Goal: Transaction & Acquisition: Purchase product/service

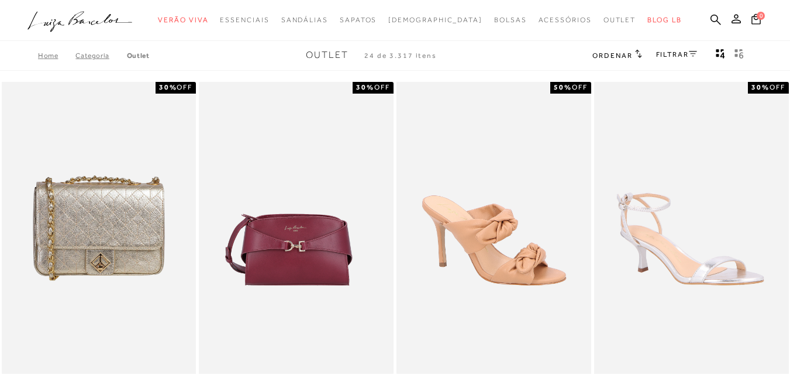
click at [680, 60] on div "FILTRAR" at bounding box center [676, 55] width 41 height 15
click at [691, 55] on icon at bounding box center [692, 54] width 8 height 6
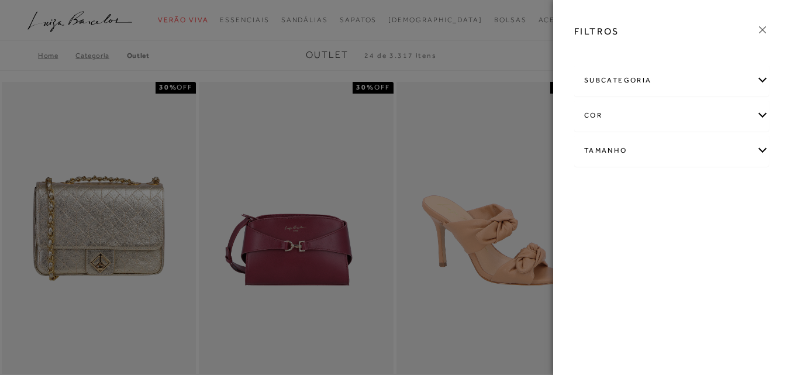
click at [658, 58] on div "FILTROS subcategoria [GEOGRAPHIC_DATA] Modelo Preço" at bounding box center [671, 187] width 237 height 375
click at [655, 79] on div "subcategoria" at bounding box center [670, 80] width 193 height 31
click at [627, 105] on div "Bolsas Modelo" at bounding box center [670, 112] width 193 height 32
click at [622, 112] on span "Modelo" at bounding box center [623, 112] width 24 height 9
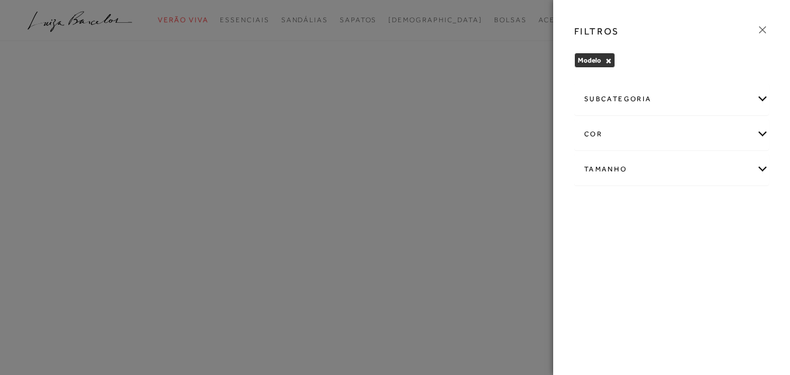
click at [636, 80] on div "subcategoria Acessórios Bolsas Botas Kids Mules -" at bounding box center [671, 143] width 213 height 126
click at [608, 61] on button "×" at bounding box center [608, 61] width 6 height 8
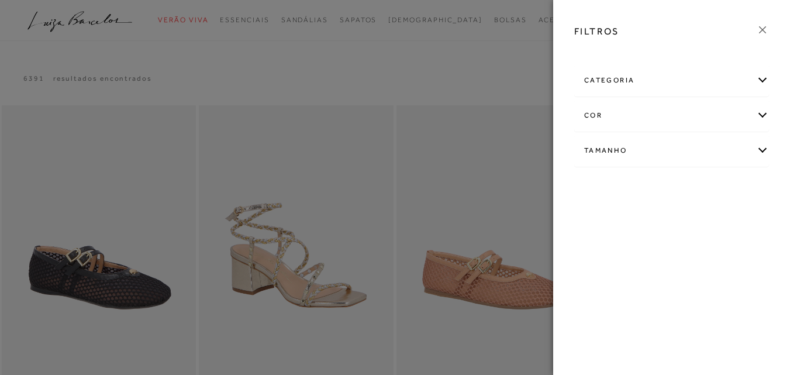
click at [622, 128] on div "cor" at bounding box center [670, 115] width 193 height 31
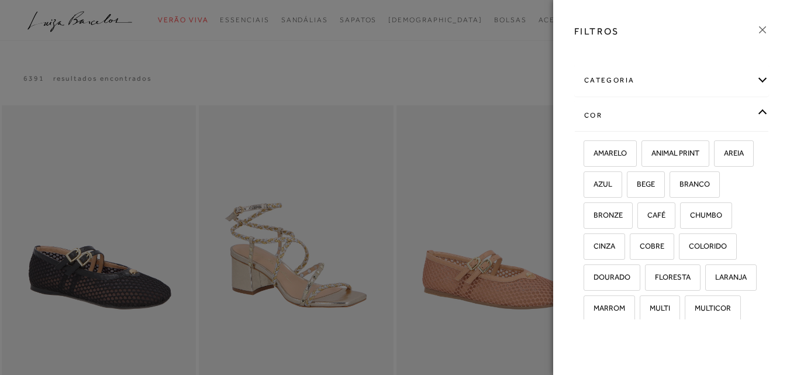
click at [646, 112] on div "cor" at bounding box center [670, 115] width 193 height 31
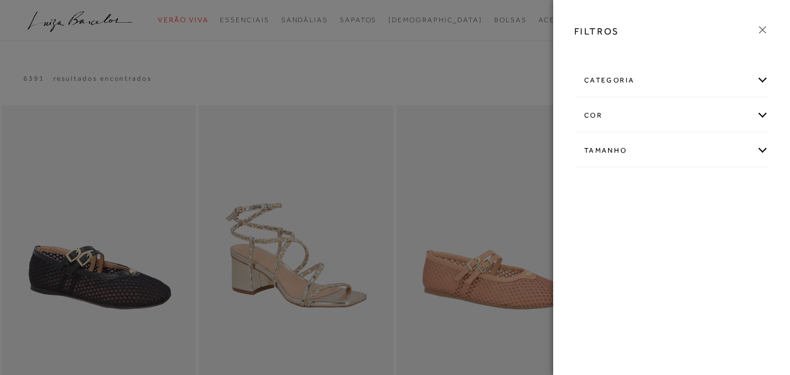
click at [644, 148] on div "Tamanho" at bounding box center [670, 150] width 193 height 31
click at [694, 254] on span "36" at bounding box center [702, 249] width 17 height 9
click at [691, 258] on input "36" at bounding box center [697, 252] width 12 height 12
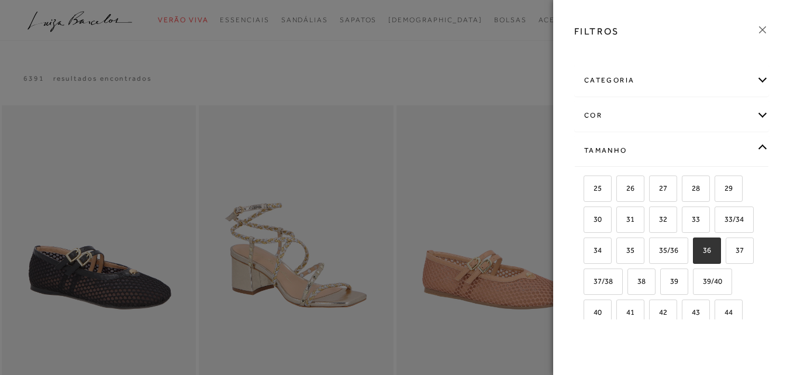
checkbox input "true"
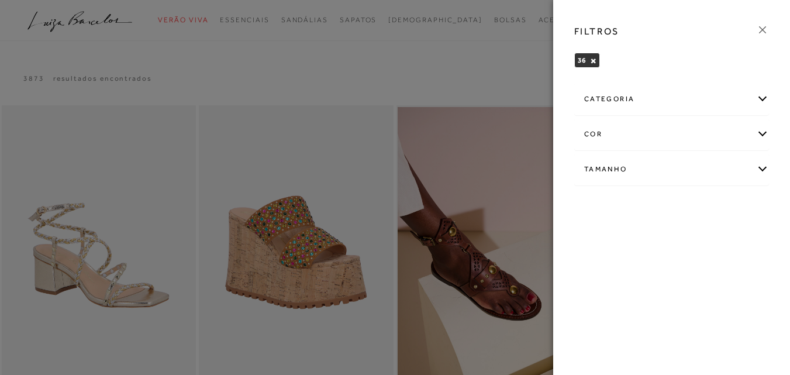
click at [763, 25] on icon at bounding box center [762, 29] width 13 height 13
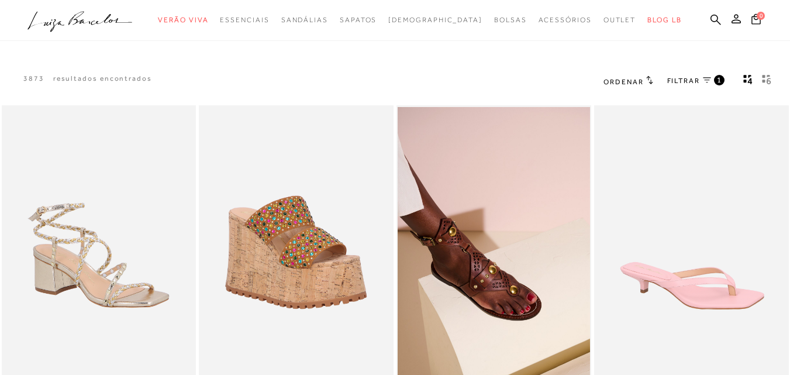
click at [632, 75] on h2 "Ordenar" at bounding box center [627, 81] width 49 height 12
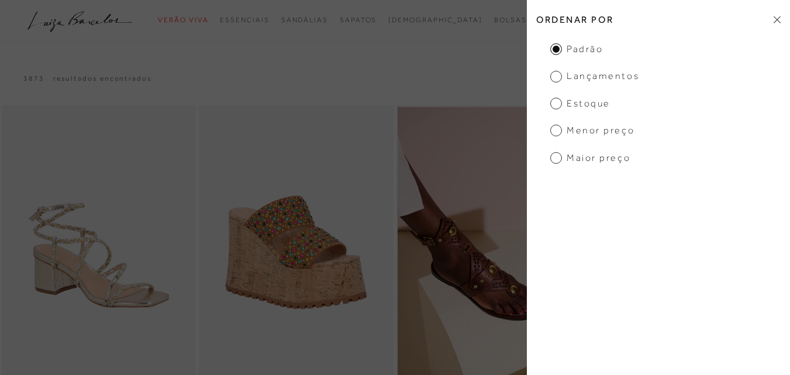
click at [598, 132] on span "Menor Preço" at bounding box center [592, 130] width 84 height 13
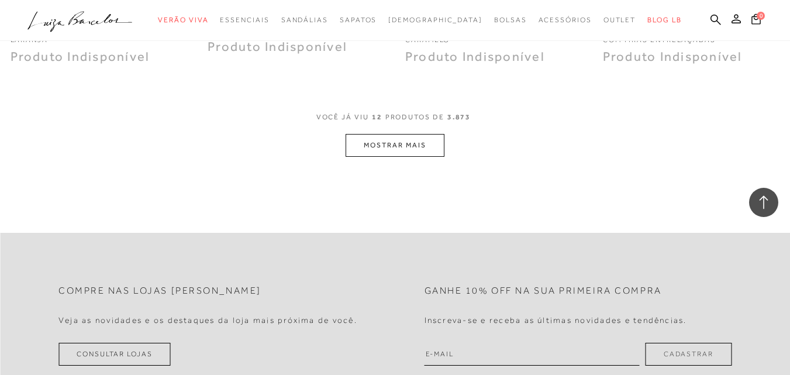
scroll to position [1169, 0]
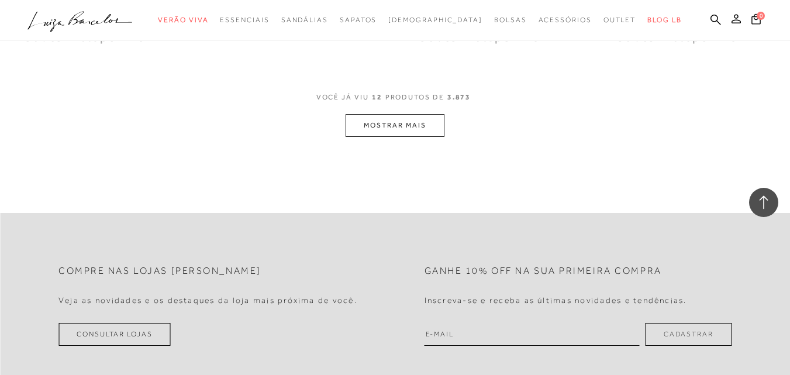
click at [414, 123] on button "MOSTRAR MAIS" at bounding box center [394, 125] width 98 height 23
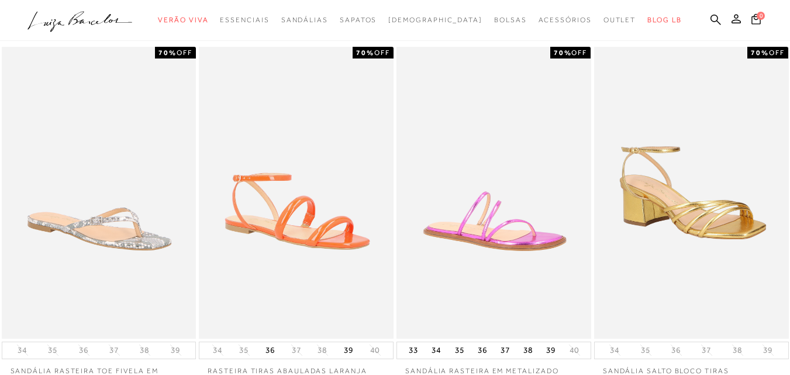
scroll to position [0, 0]
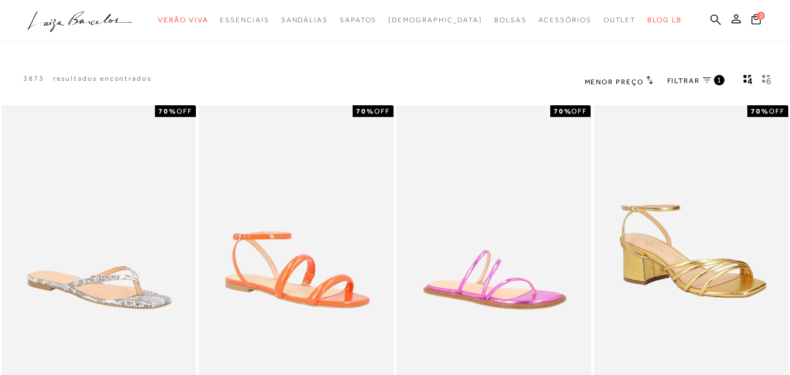
click at [650, 83] on icon at bounding box center [649, 80] width 6 height 8
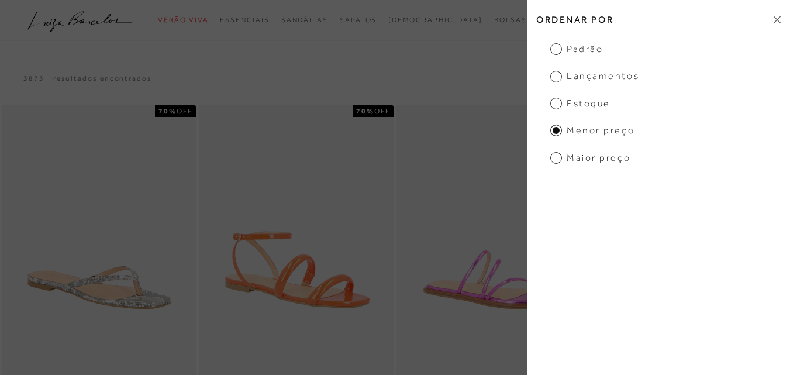
click at [610, 157] on span "Maior Preço" at bounding box center [590, 157] width 80 height 13
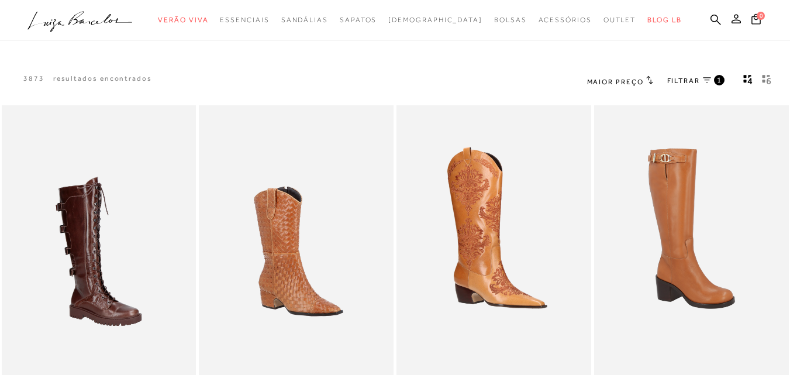
click at [706, 84] on link "FILTRAR 1" at bounding box center [695, 81] width 57 height 13
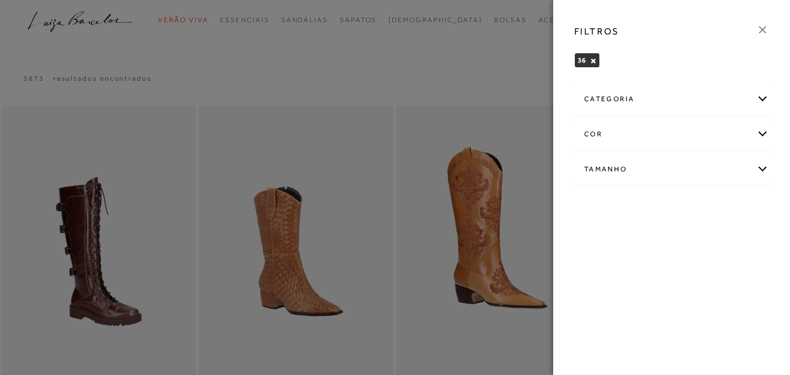
click at [694, 88] on div "categoria" at bounding box center [670, 99] width 193 height 31
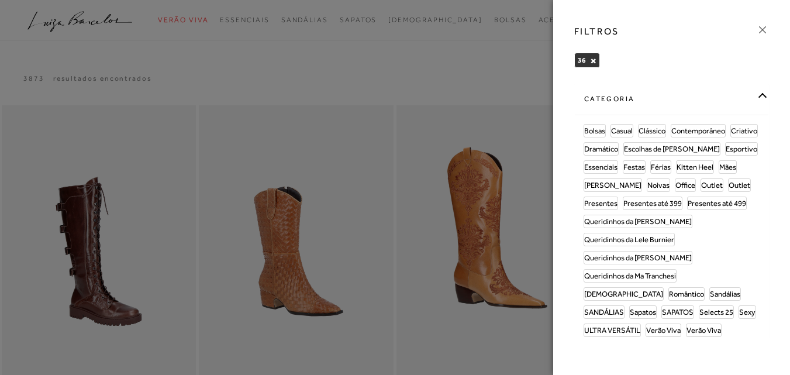
click at [763, 28] on icon at bounding box center [762, 29] width 13 height 13
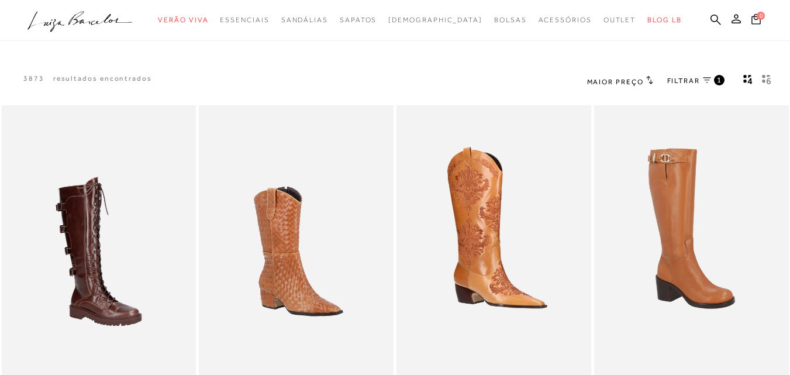
click at [645, 77] on h2 "Maior Preço" at bounding box center [620, 81] width 66 height 12
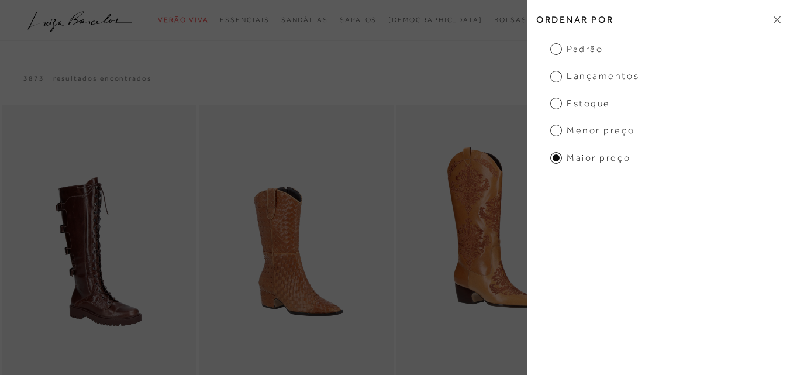
click at [578, 101] on span "Estoque" at bounding box center [580, 103] width 60 height 13
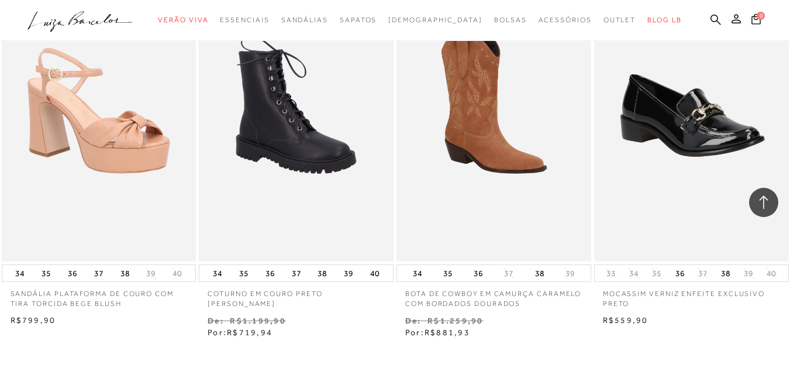
scroll to position [1052, 0]
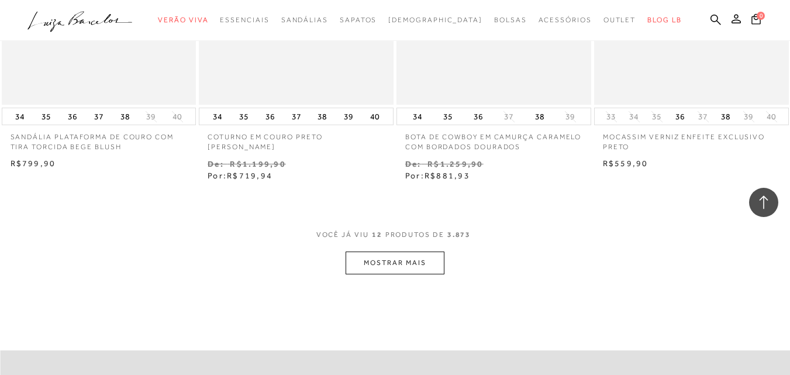
click at [350, 261] on button "MOSTRAR MAIS" at bounding box center [394, 262] width 98 height 23
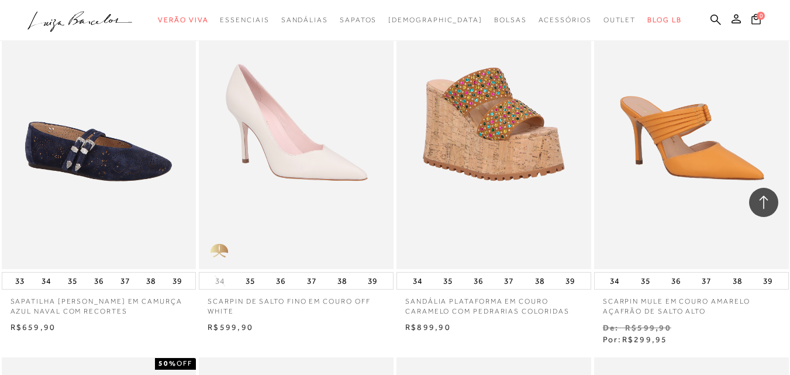
scroll to position [1636, 0]
